Goal: Task Accomplishment & Management: Complete application form

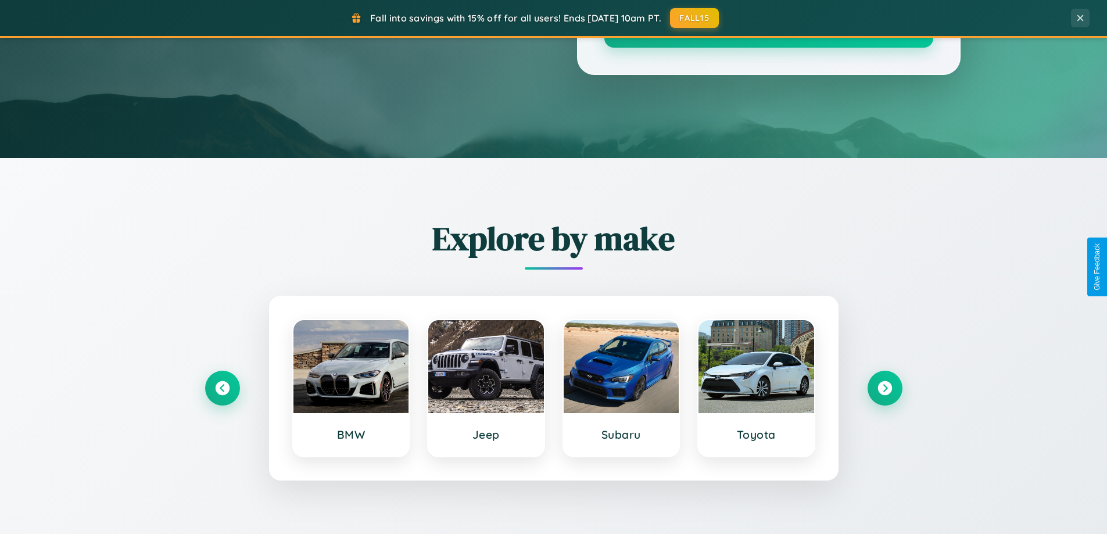
scroll to position [2237, 0]
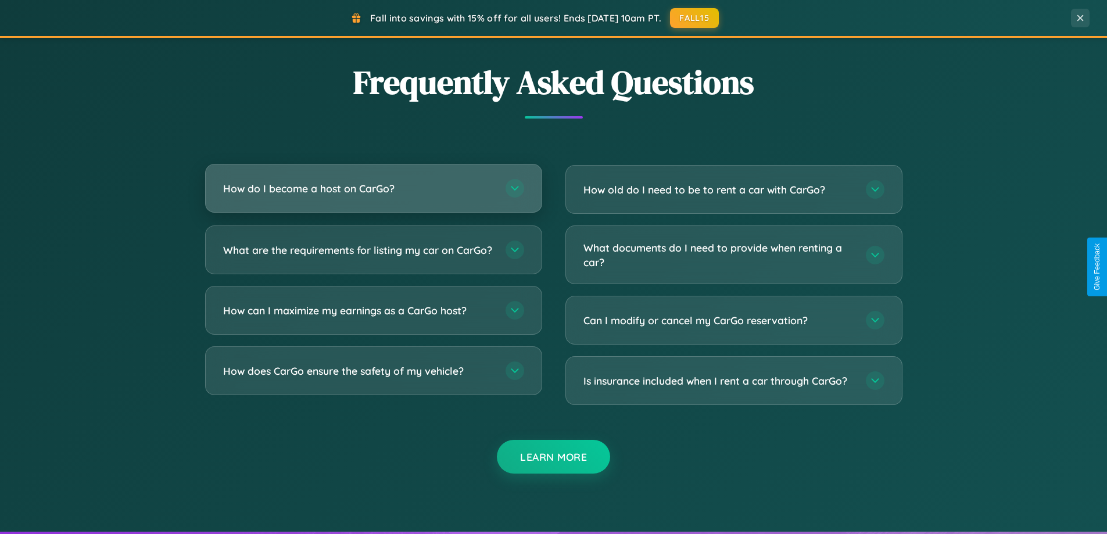
click at [373, 188] on h3 "How do I become a host on CarGo?" at bounding box center [358, 188] width 271 height 15
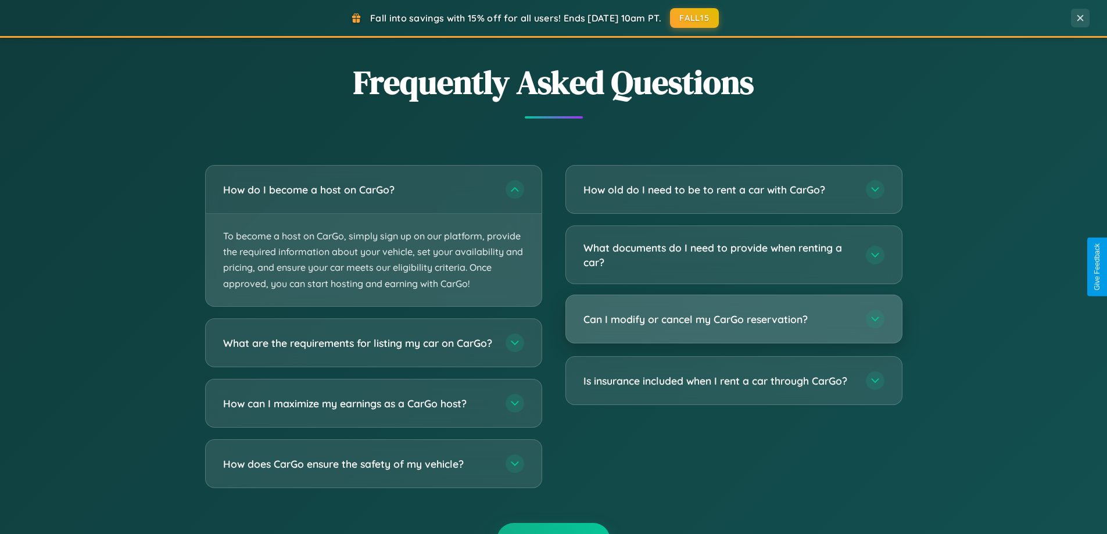
click at [733, 320] on h3 "Can I modify or cancel my CarGo reservation?" at bounding box center [719, 319] width 271 height 15
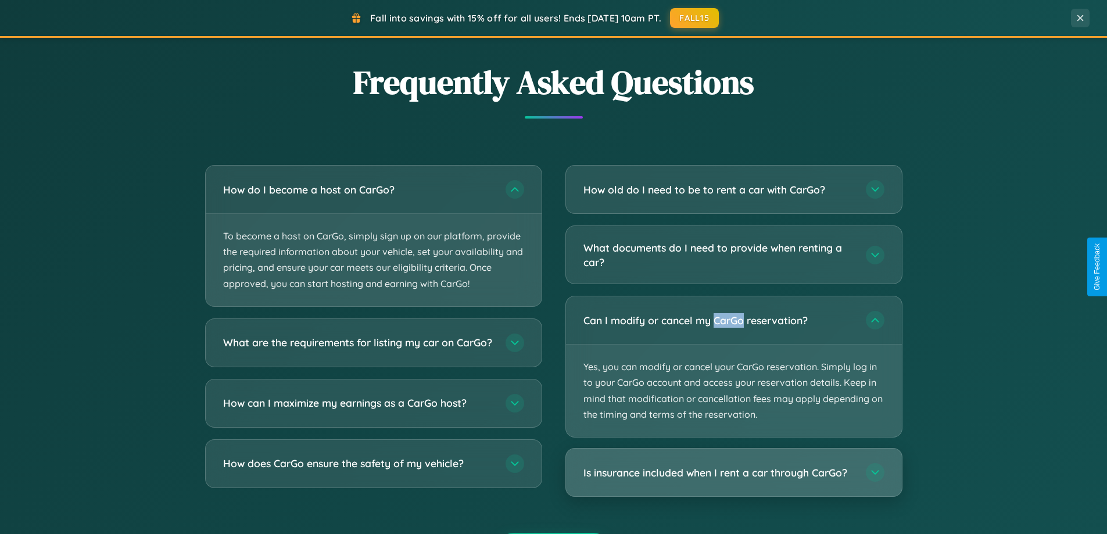
click at [733, 473] on h3 "Is insurance included when I rent a car through CarGo?" at bounding box center [719, 473] width 271 height 15
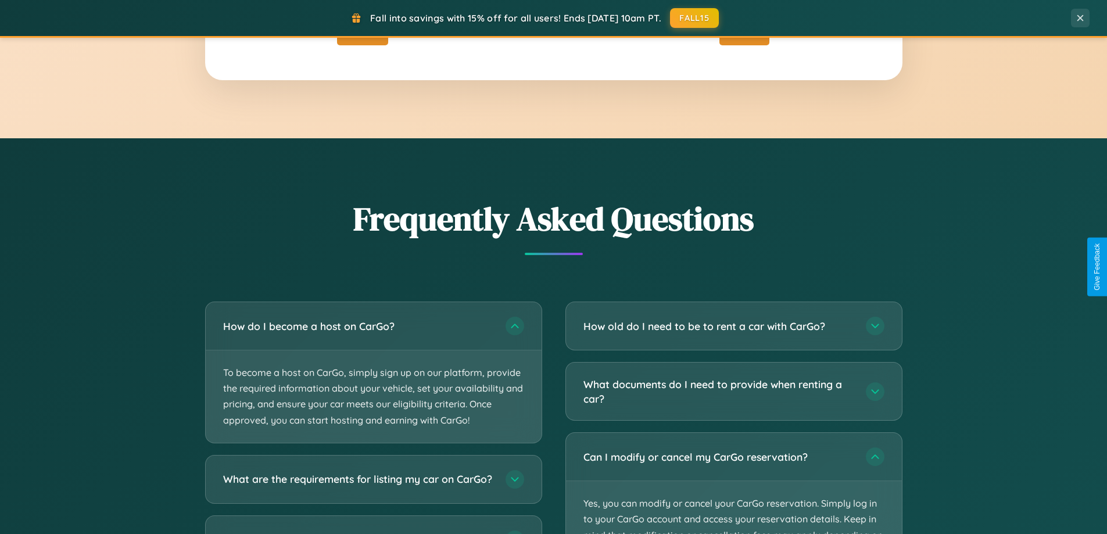
scroll to position [1867, 0]
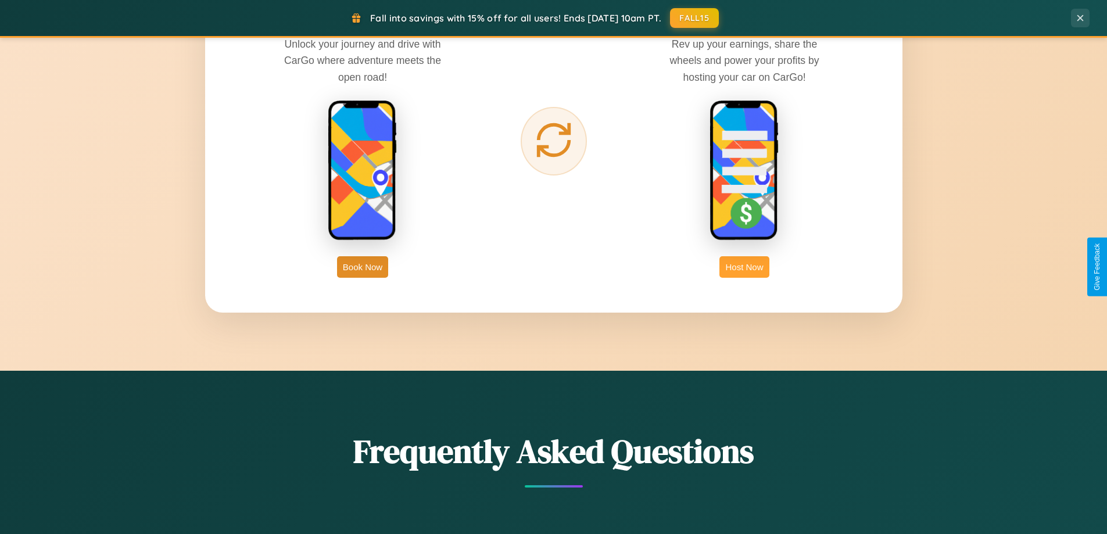
click at [745, 267] on button "Host Now" at bounding box center [744, 267] width 49 height 22
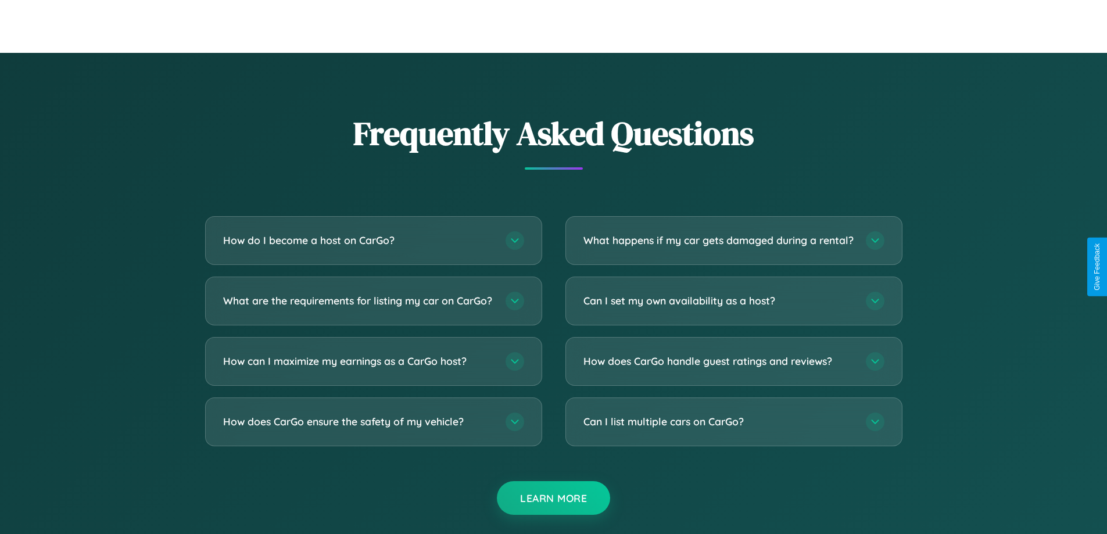
scroll to position [1571, 0]
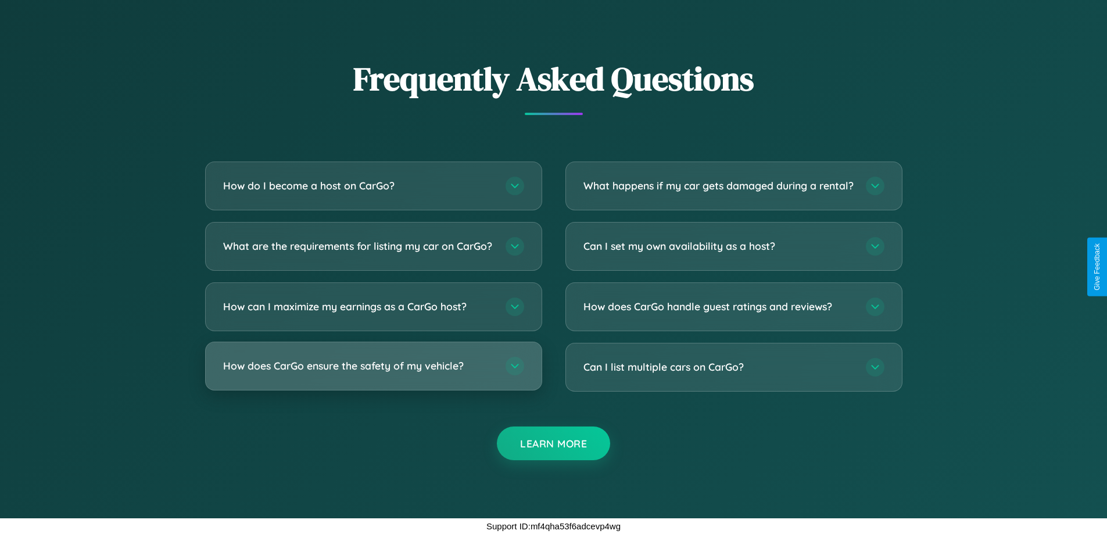
click at [373, 366] on h3 "How does CarGo ensure the safety of my vehicle?" at bounding box center [358, 366] width 271 height 15
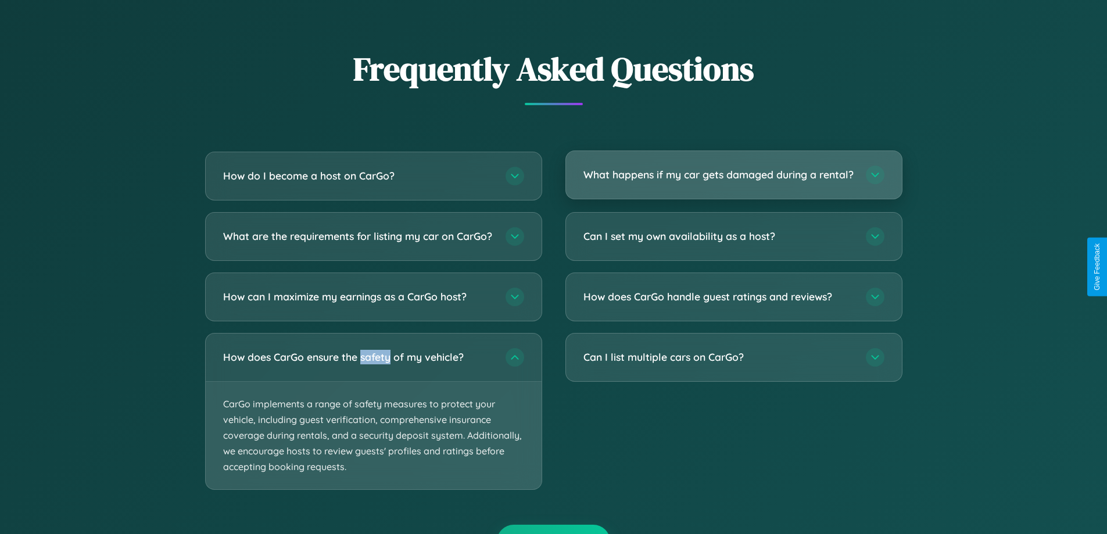
click at [733, 180] on h3 "What happens if my car gets damaged during a rental?" at bounding box center [719, 174] width 271 height 15
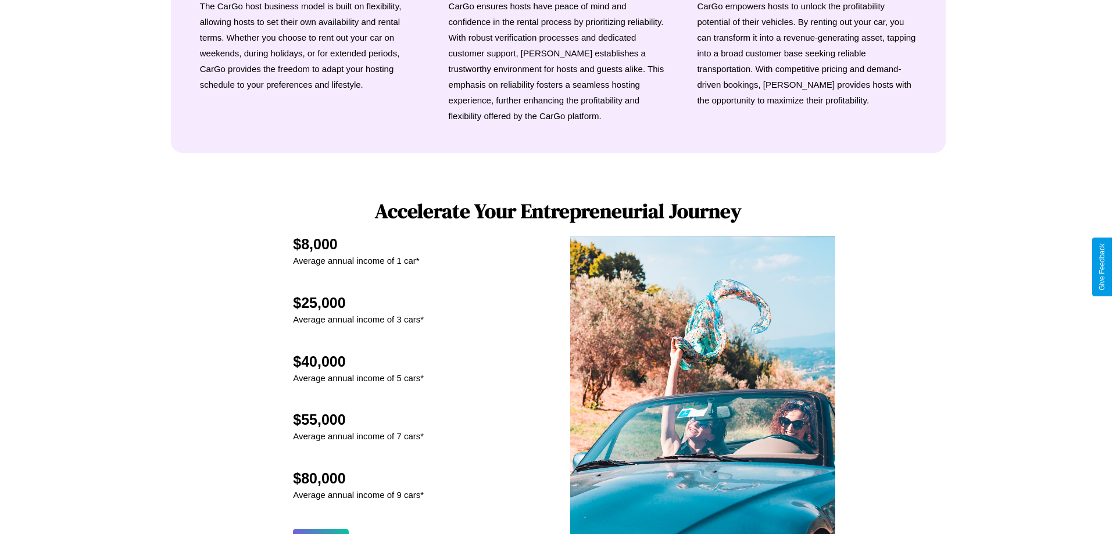
scroll to position [561, 0]
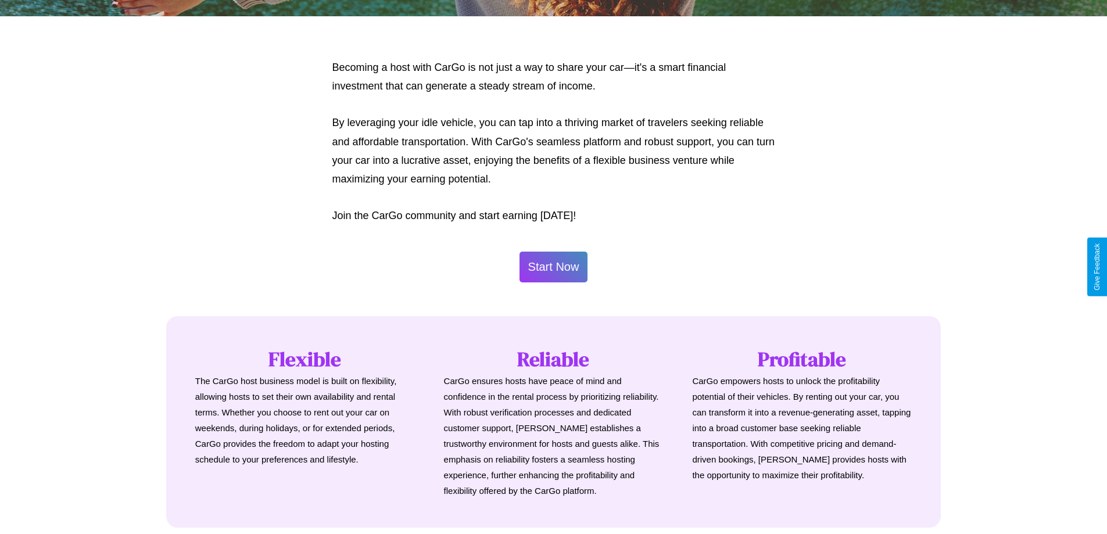
click at [553, 267] on button "Start Now" at bounding box center [554, 267] width 69 height 31
